Goal: Task Accomplishment & Management: Manage account settings

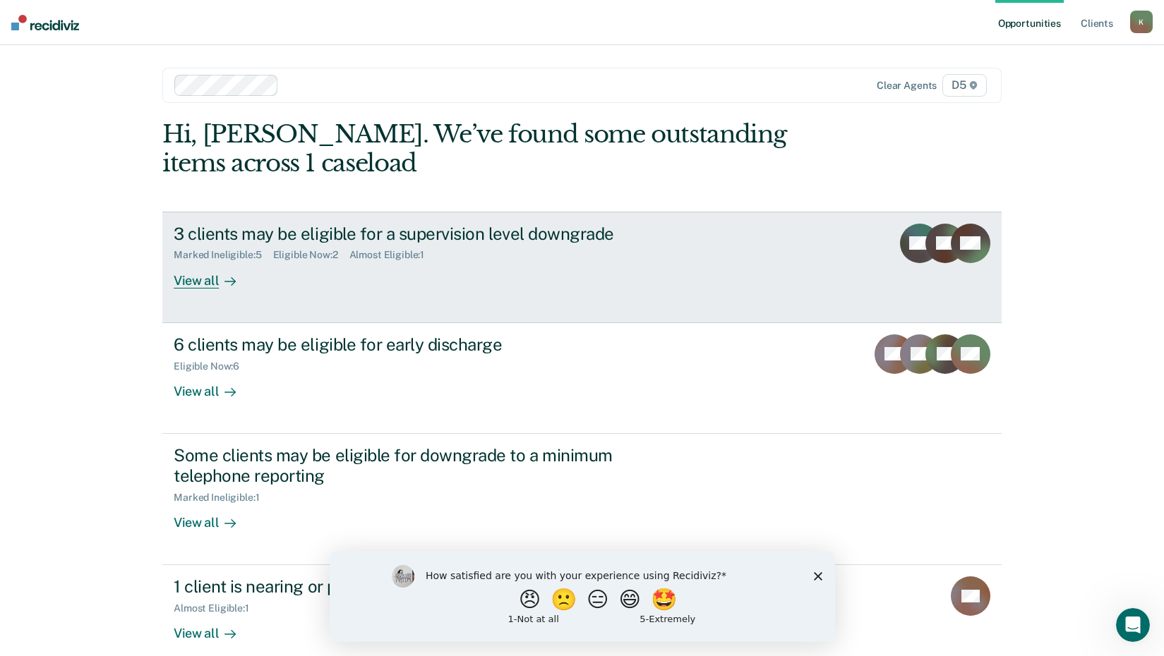
click at [198, 289] on link "3 clients may be eligible for a supervision level downgrade Marked Ineligible :…" at bounding box center [581, 268] width 839 height 112
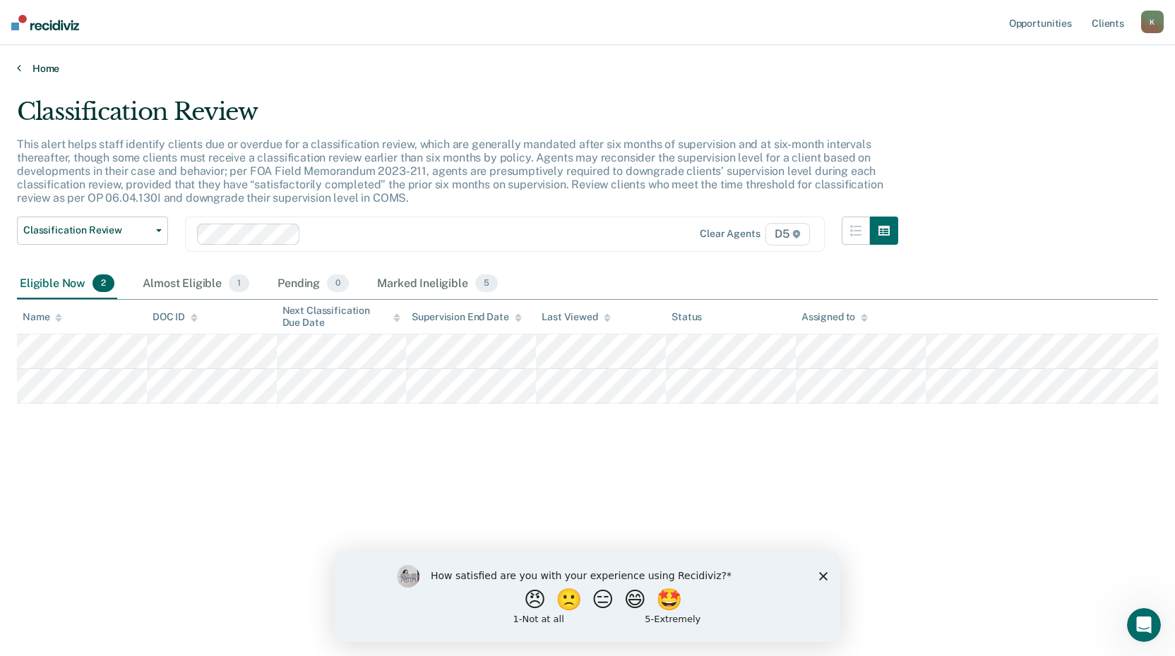
click at [37, 68] on link "Home" at bounding box center [587, 68] width 1141 height 13
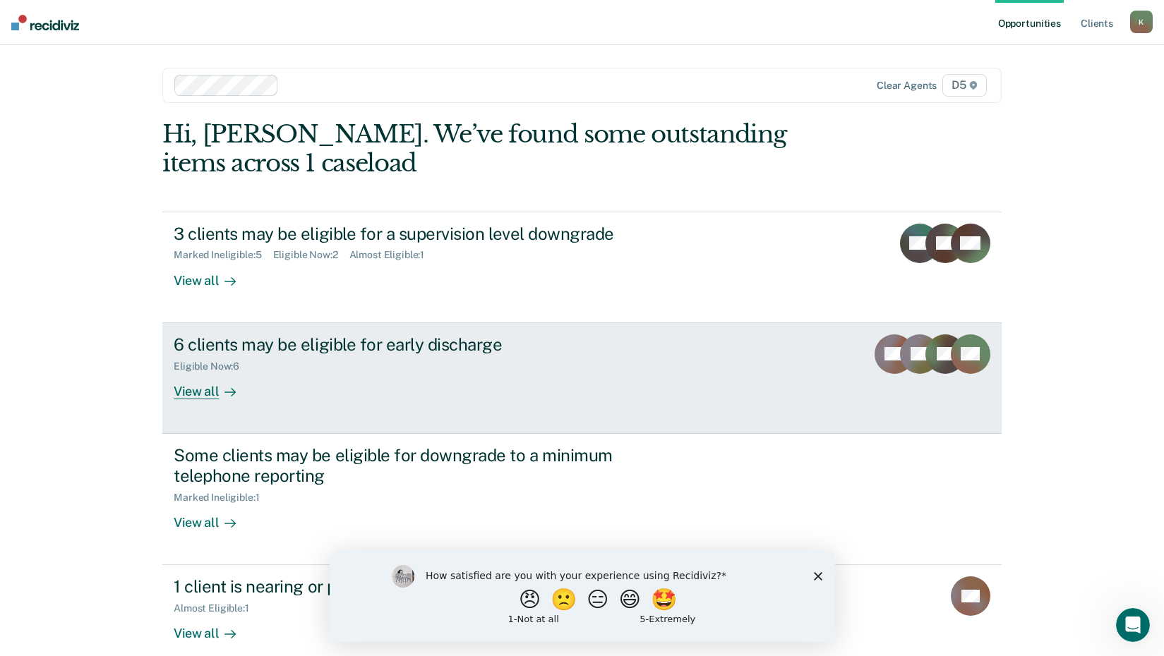
click at [193, 390] on div "View all" at bounding box center [213, 386] width 79 height 28
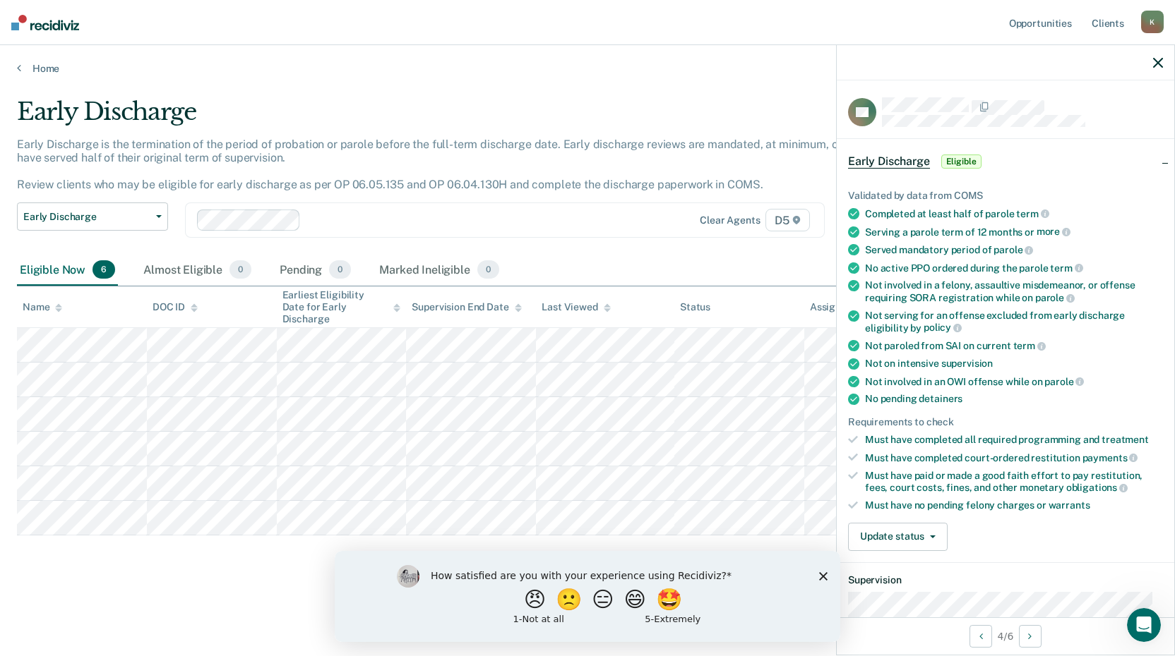
click at [1163, 66] on div at bounding box center [1004, 62] width 337 height 35
click at [1154, 23] on div "K" at bounding box center [1152, 22] width 23 height 23
click at [1070, 90] on link "Log Out" at bounding box center [1095, 93] width 114 height 12
